Goal: Information Seeking & Learning: Learn about a topic

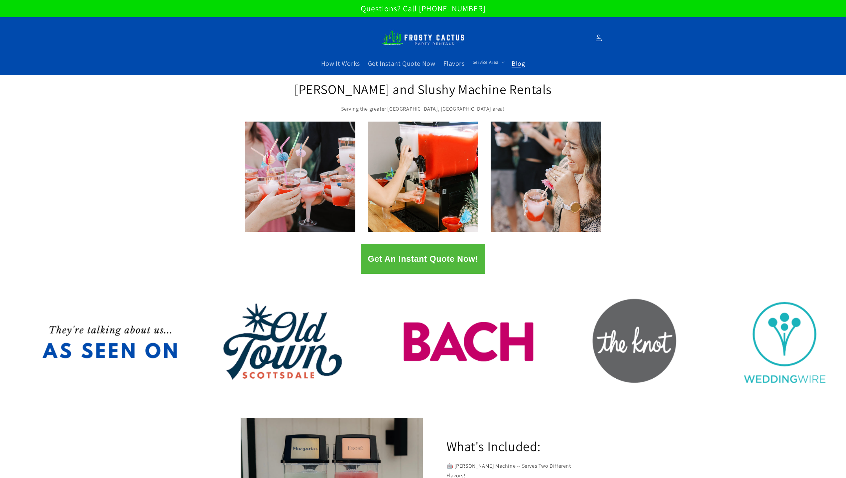
click at [524, 64] on span "Blog" at bounding box center [518, 63] width 13 height 9
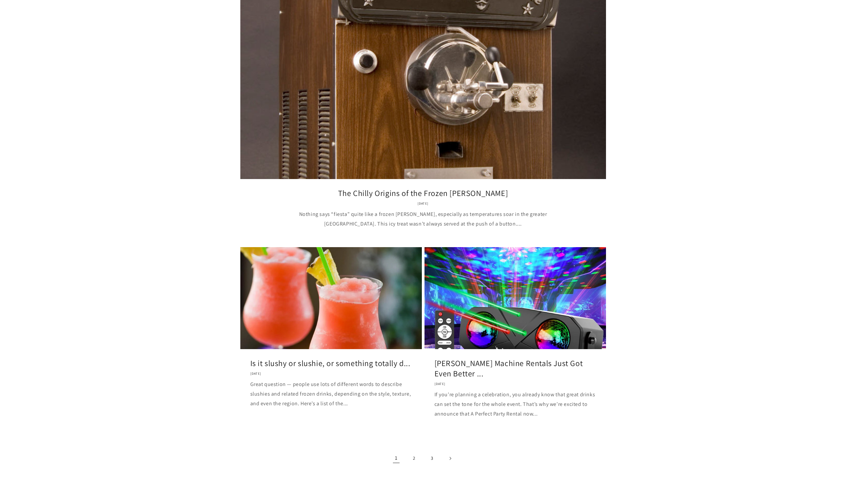
scroll to position [787, 0]
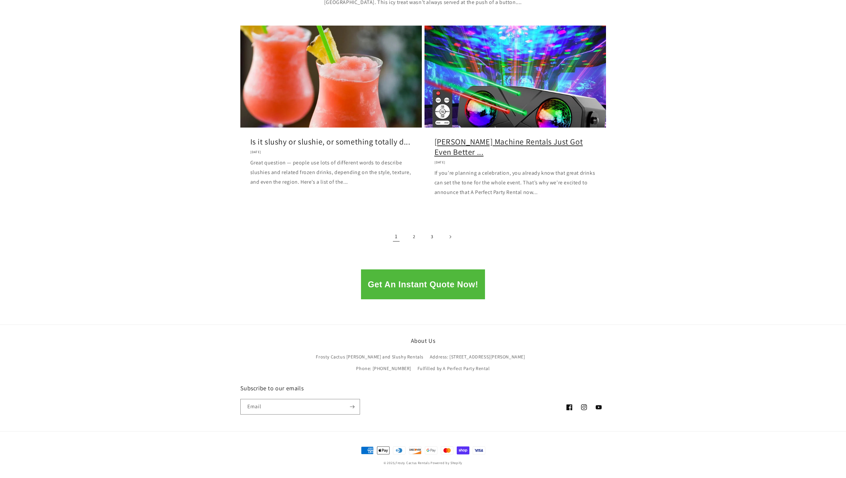
click at [504, 157] on link "[PERSON_NAME] Machine Rentals Just Got Even Better ..." at bounding box center [515, 147] width 162 height 21
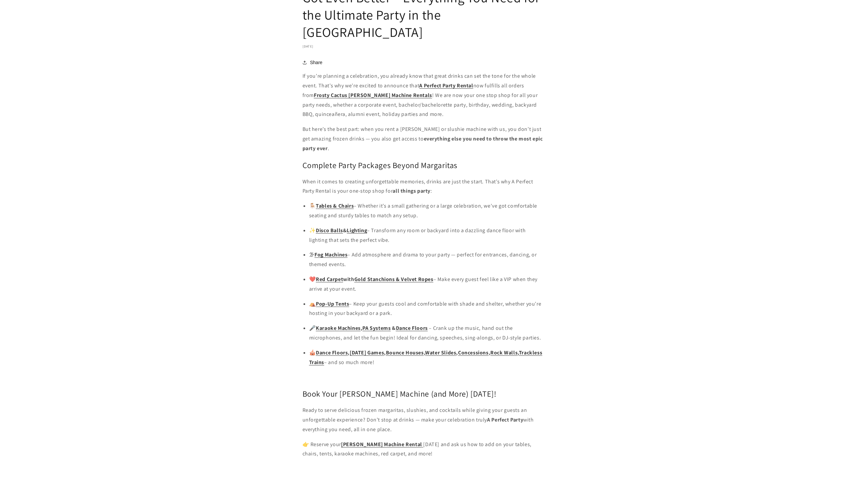
scroll to position [742, 0]
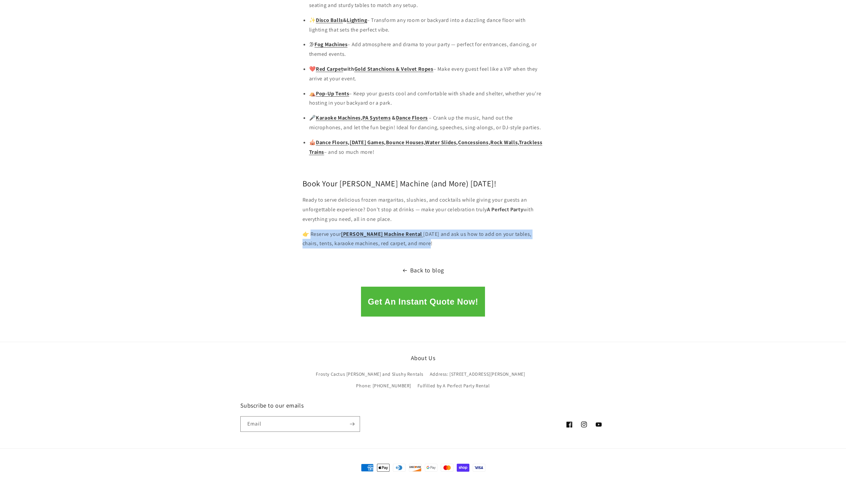
drag, startPoint x: 428, startPoint y: 227, endPoint x: 311, endPoint y: 217, distance: 117.7
click at [311, 230] on p "👉 Reserve your Margarita Machine Rental today and ask us how to add on your tab…" at bounding box center [422, 239] width 241 height 19
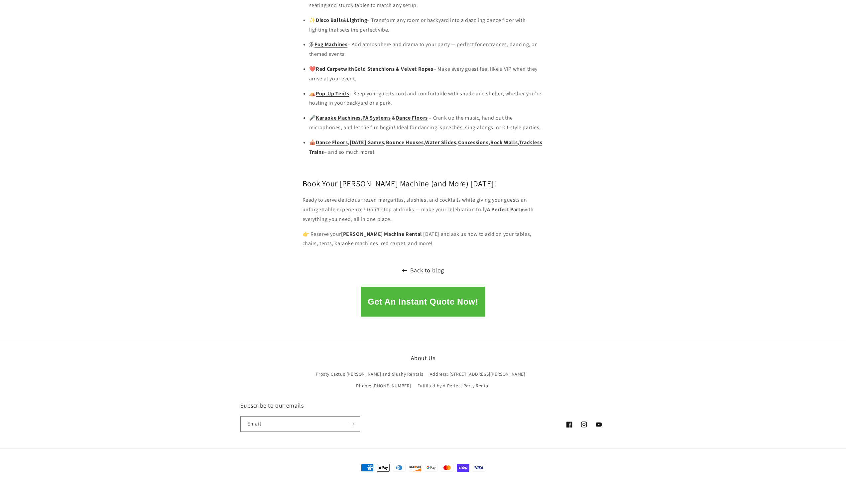
click at [439, 265] on link "Back to blog" at bounding box center [423, 270] width 846 height 11
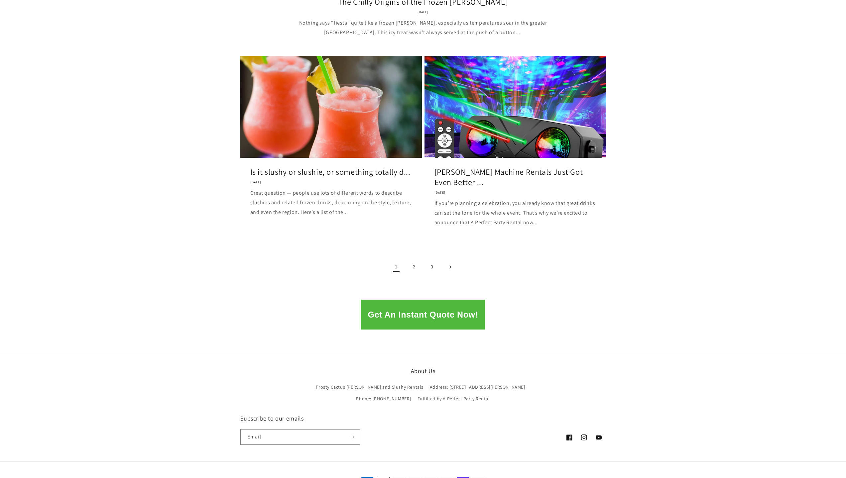
scroll to position [764, 0]
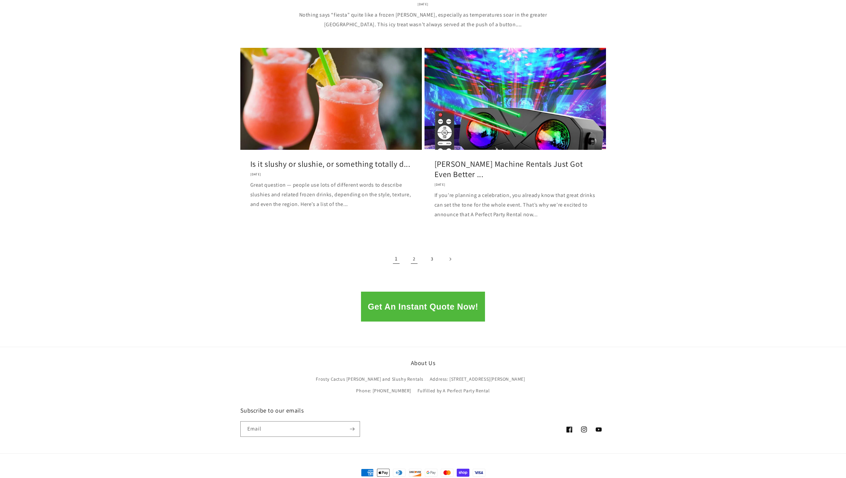
click at [412, 262] on link "2" at bounding box center [414, 259] width 15 height 15
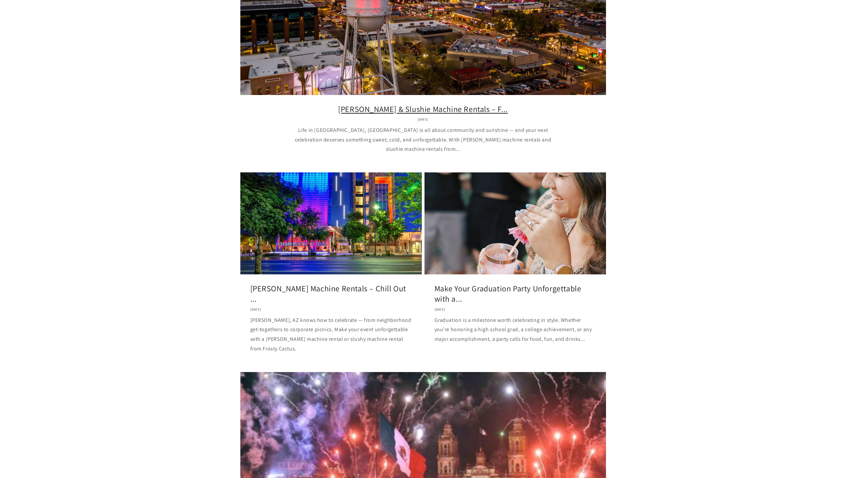
scroll to position [266, 0]
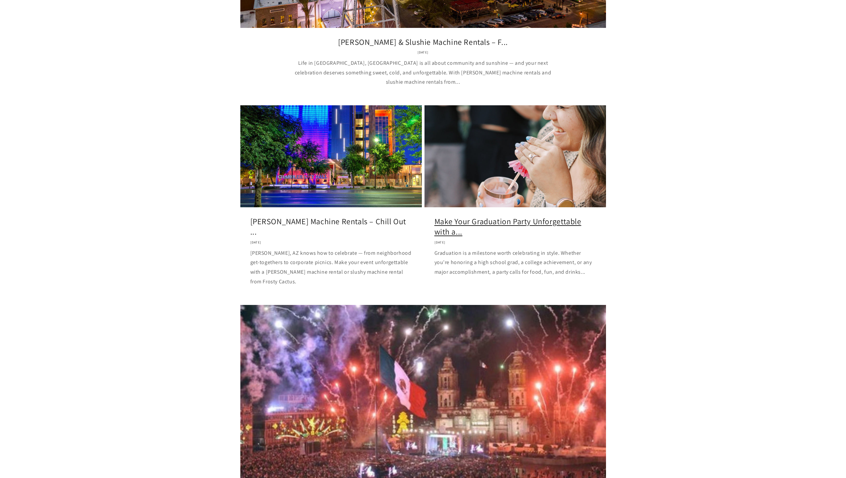
click at [507, 216] on link "Make Your Graduation Party Unforgettable with a..." at bounding box center [515, 226] width 162 height 21
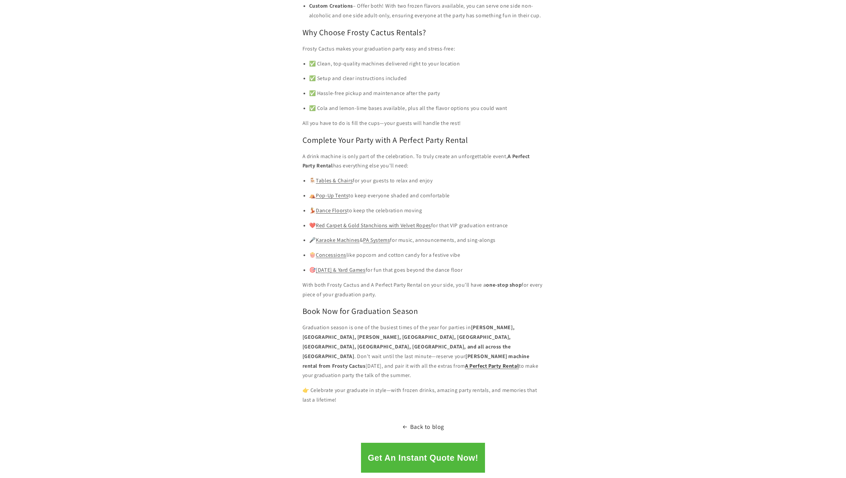
scroll to position [1130, 0]
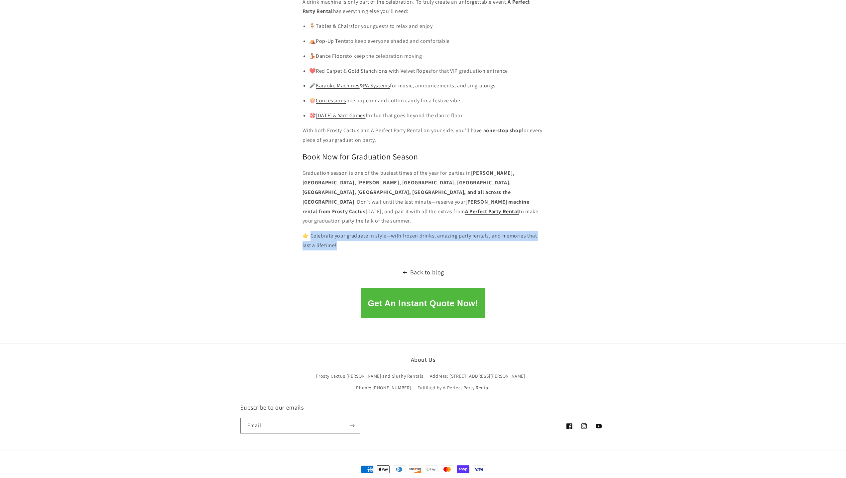
drag, startPoint x: 344, startPoint y: 236, endPoint x: 312, endPoint y: 229, distance: 33.1
click at [312, 231] on p "👉 Celebrate your graduate in style—with frozen drinks, amazing party rentals, a…" at bounding box center [422, 240] width 241 height 19
copy p "elebrate your graduate in style—with frozen drinks, amazing party rentals, and …"
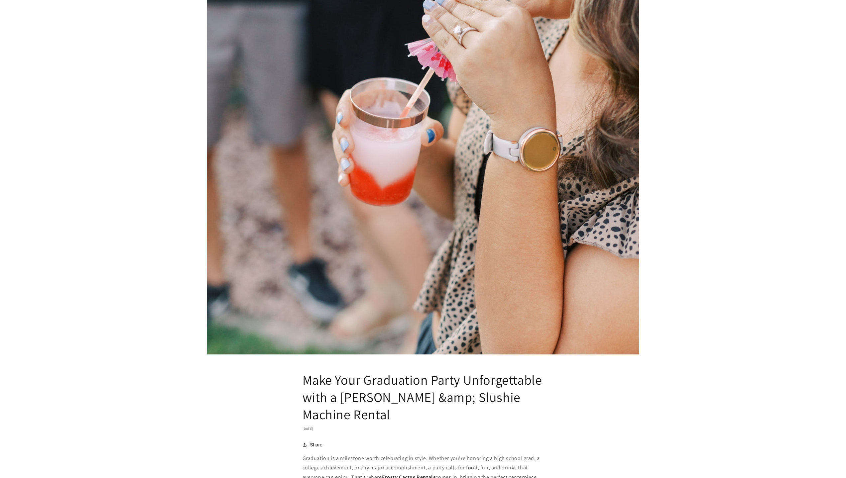
scroll to position [465, 0]
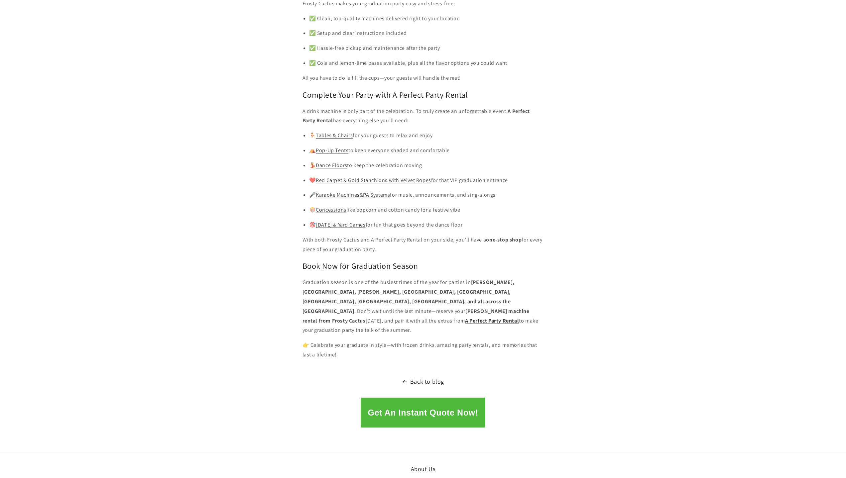
scroll to position [1064, 0]
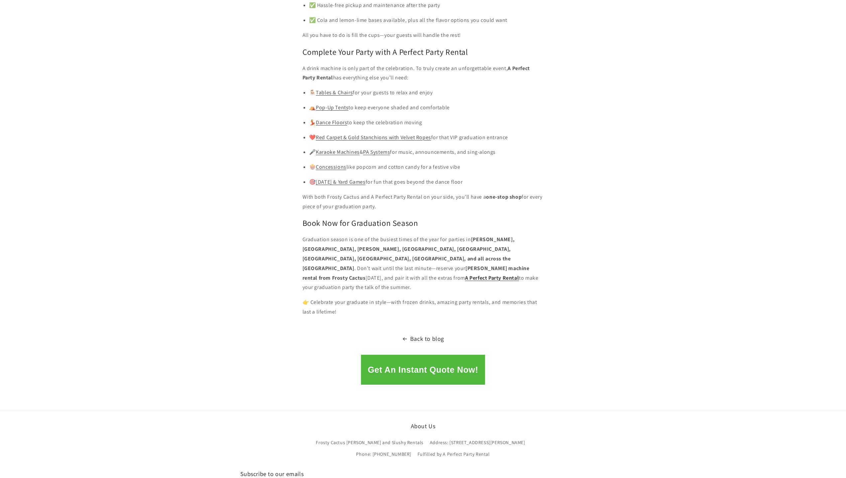
click at [476, 236] on strong "[PERSON_NAME], [GEOGRAPHIC_DATA], [PERSON_NAME], [GEOGRAPHIC_DATA], [GEOGRAPHIC…" at bounding box center [408, 254] width 212 height 36
